Goal: Find specific page/section: Locate item on page

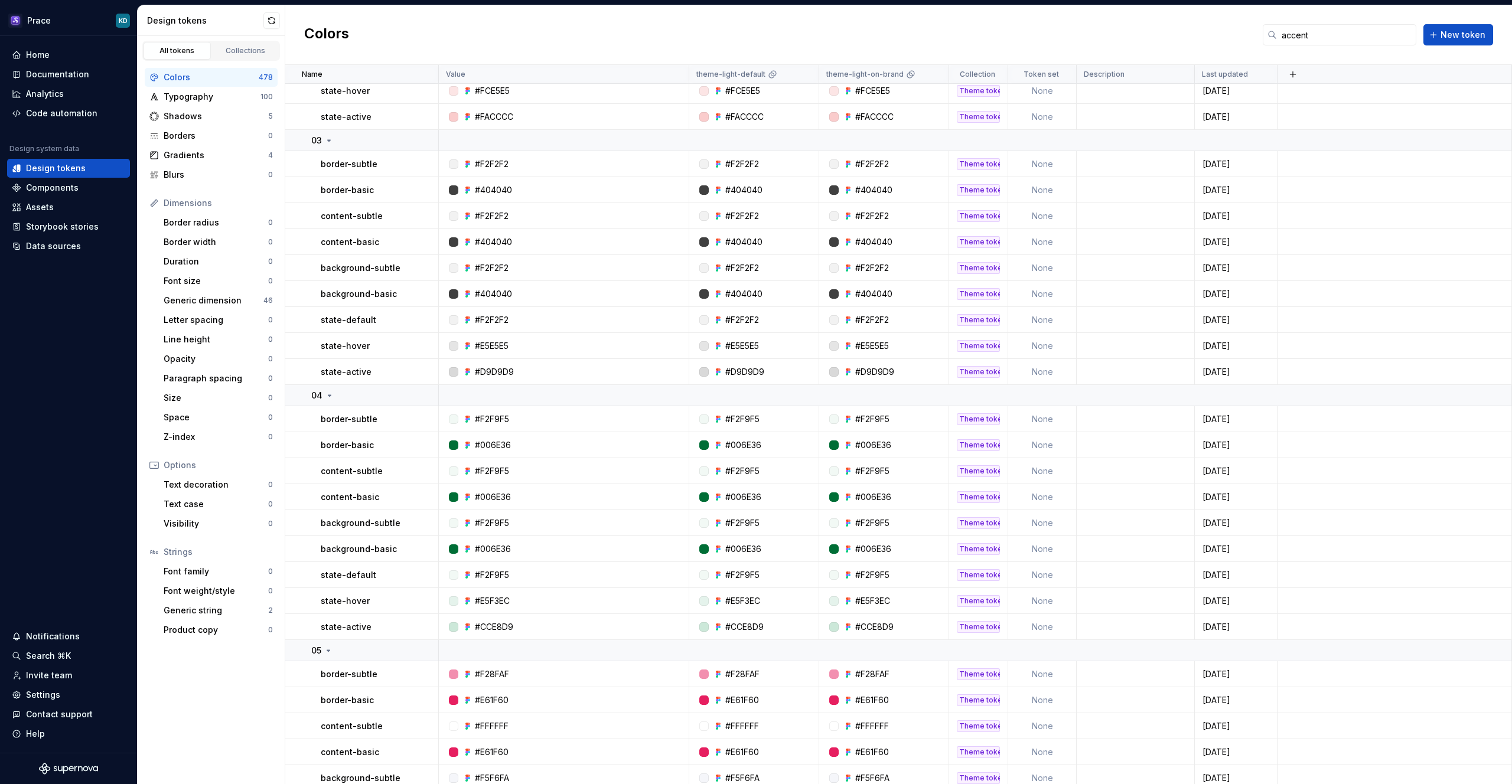
scroll to position [486, 0]
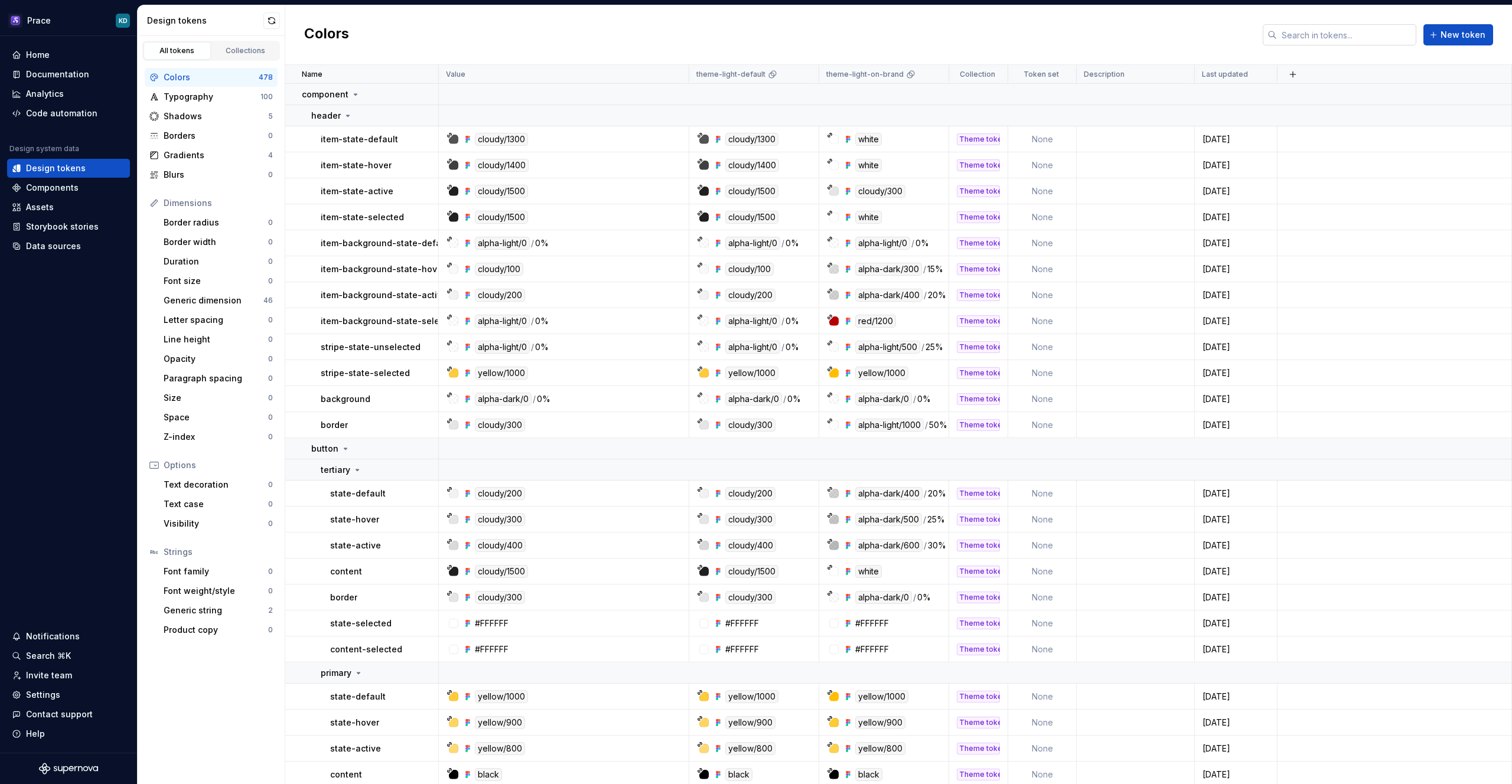
click at [1348, 31] on input "text" at bounding box center [1346, 35] width 139 height 21
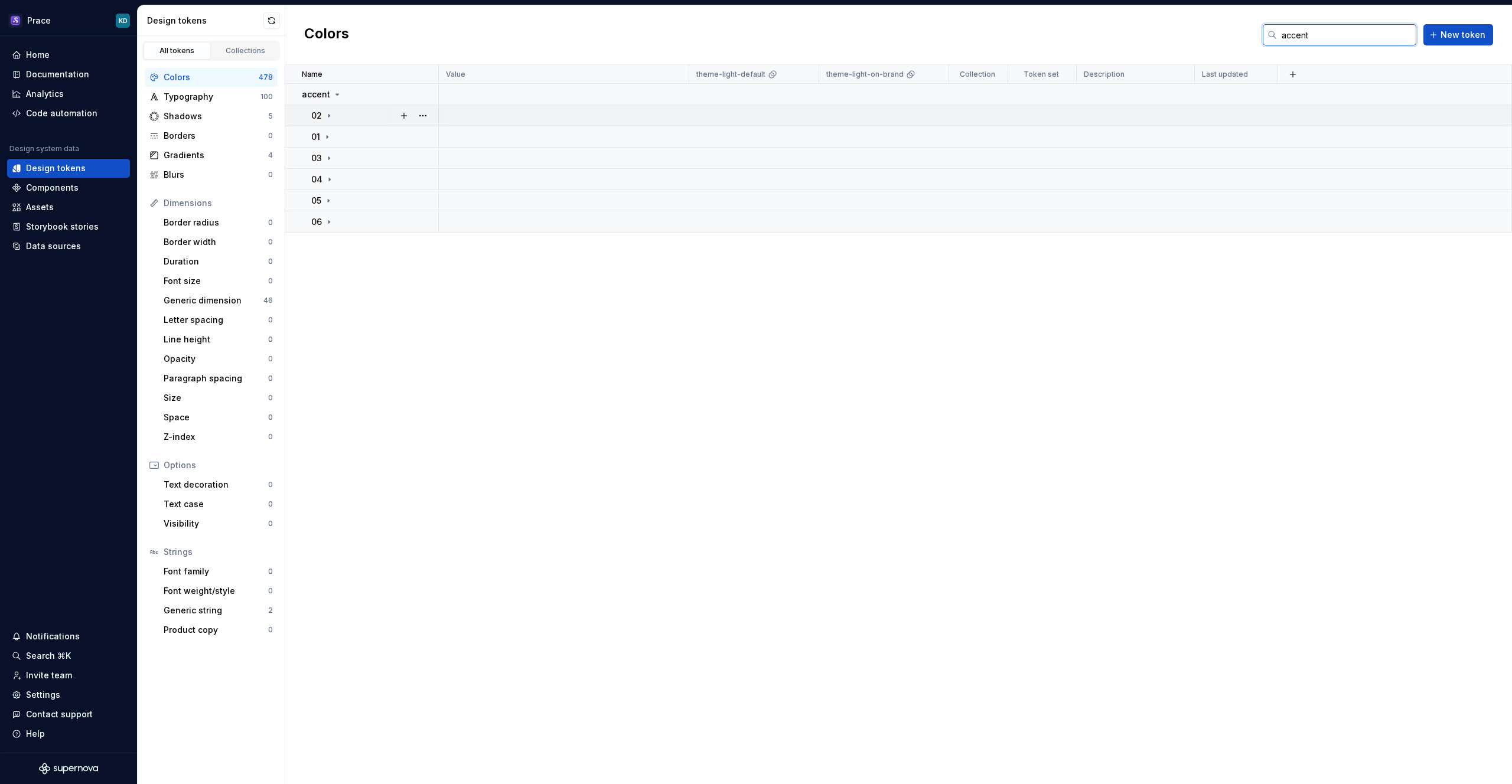
type input "accent"
click at [332, 115] on icon at bounding box center [329, 115] width 9 height 9
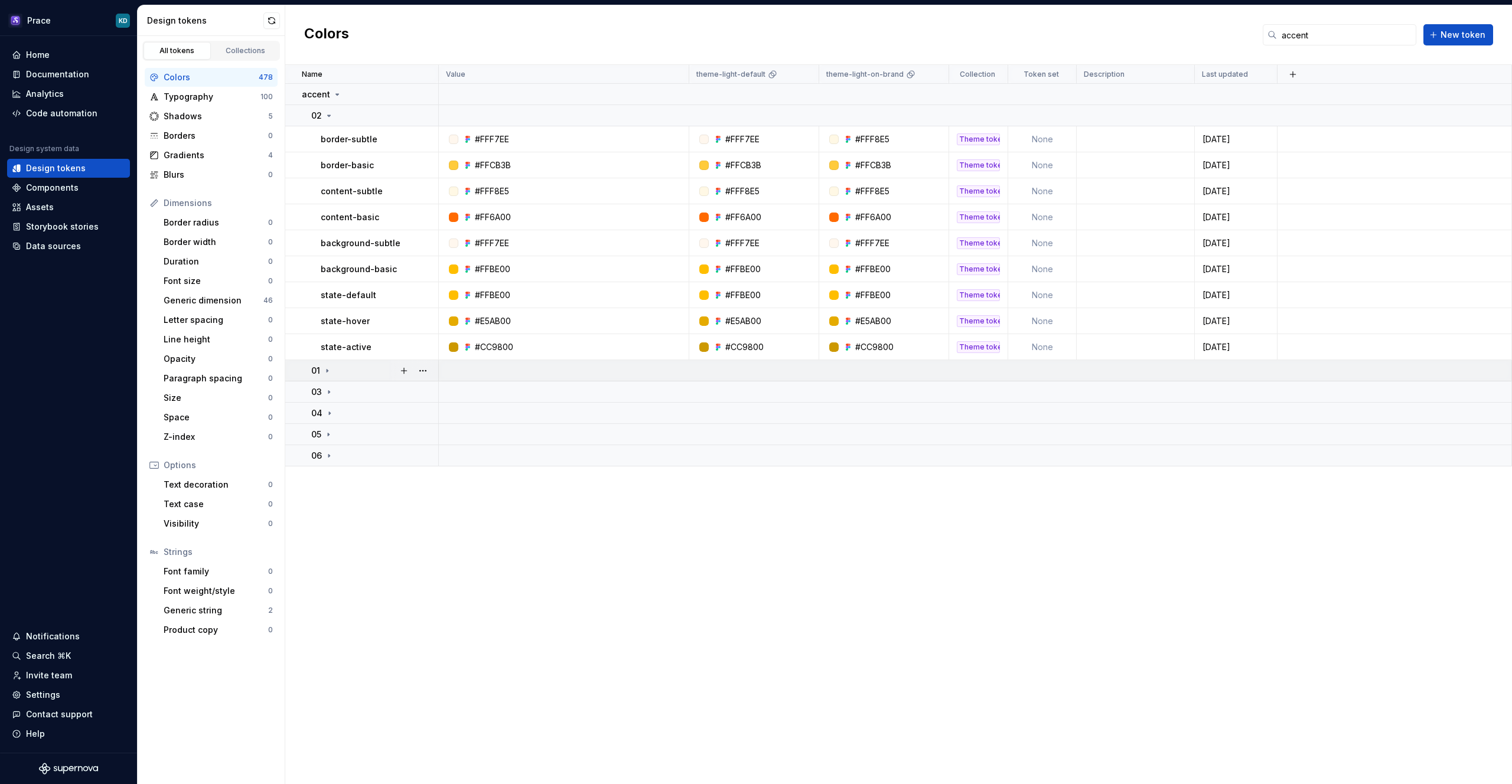
click at [327, 369] on icon at bounding box center [327, 370] width 1 height 3
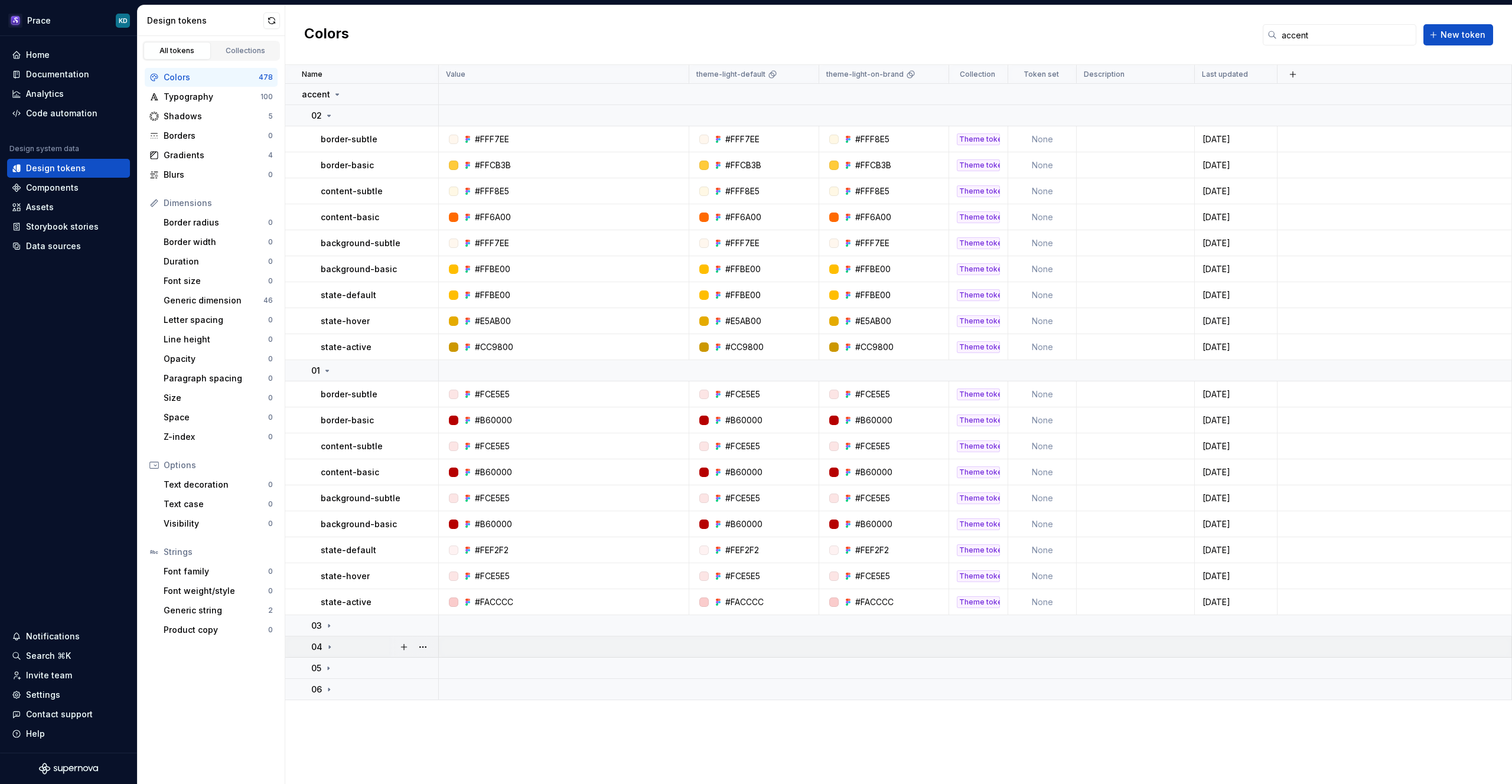
click at [328, 638] on td "04" at bounding box center [362, 647] width 154 height 21
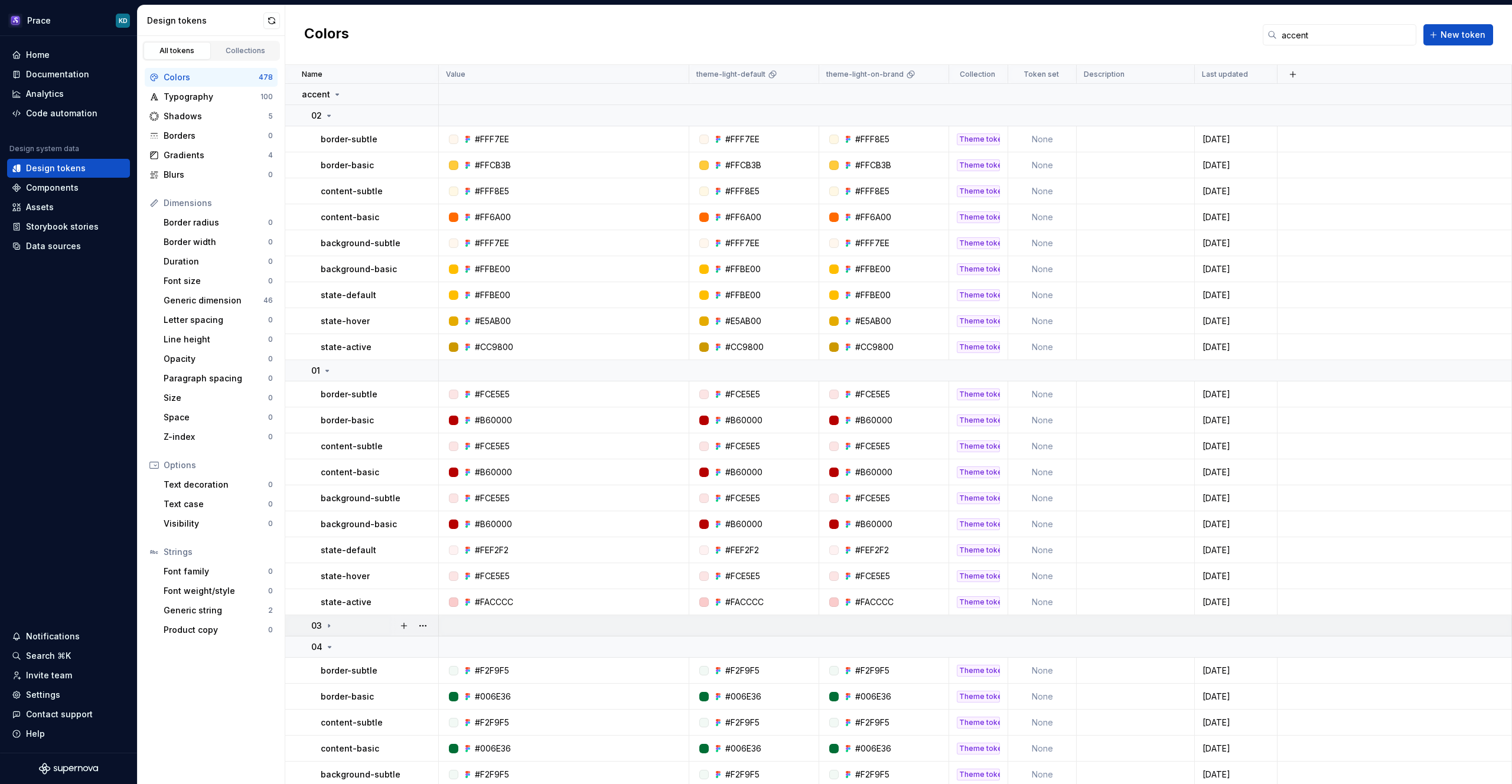
click at [328, 627] on icon at bounding box center [329, 626] width 9 height 9
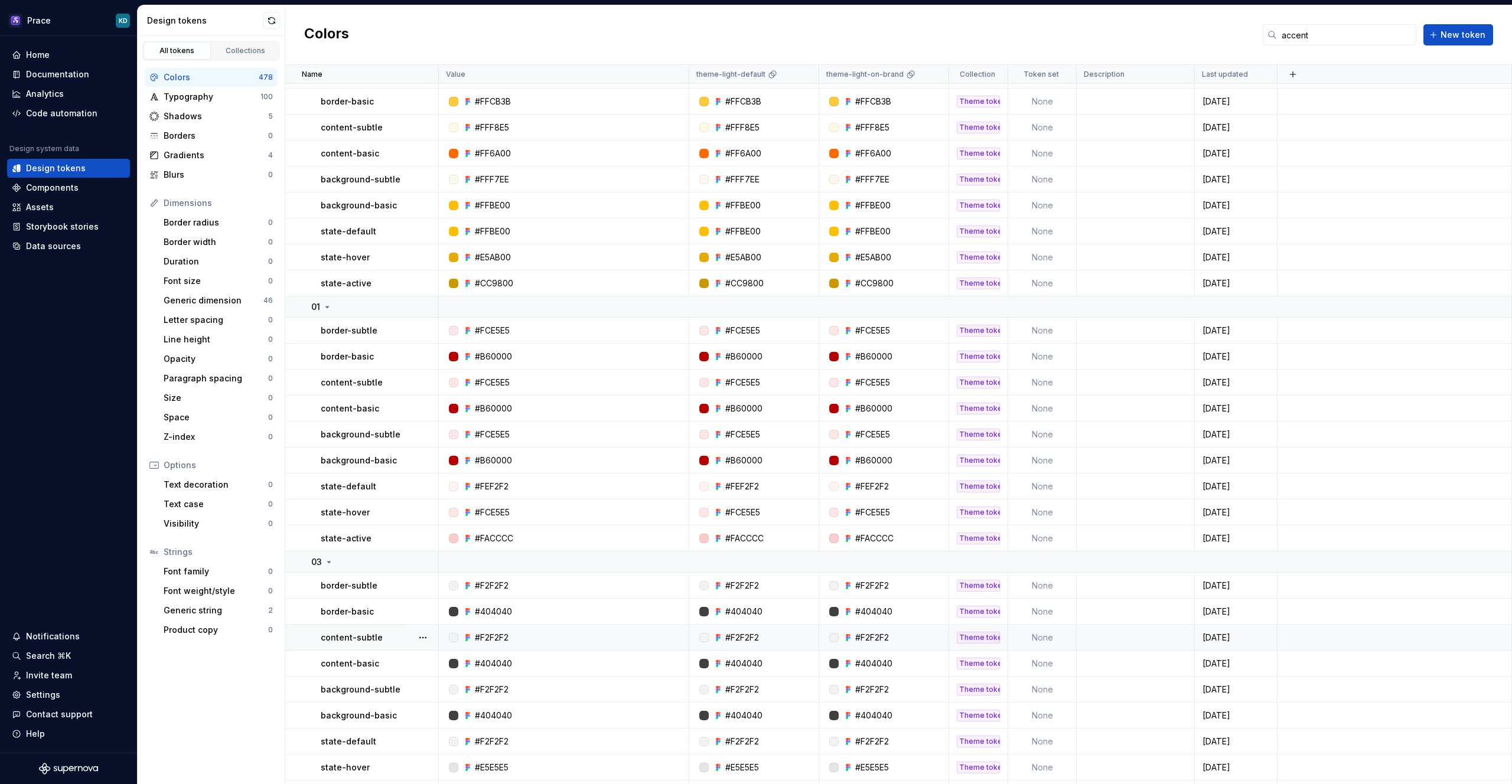
scroll to position [166, 0]
